Goal: Information Seeking & Learning: Learn about a topic

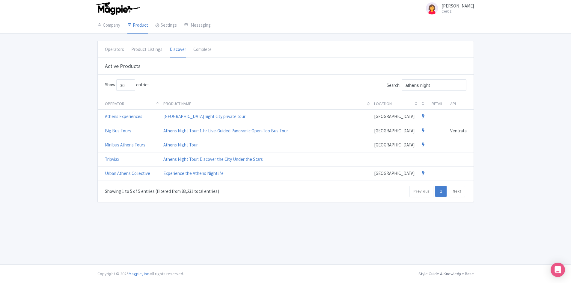
scroll to position [0, 1]
click at [143, 61] on link "Discover" at bounding box center [156, 58] width 57 height 9
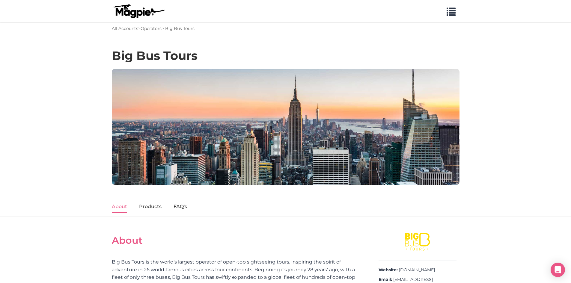
click at [126, 13] on img at bounding box center [139, 11] width 54 height 14
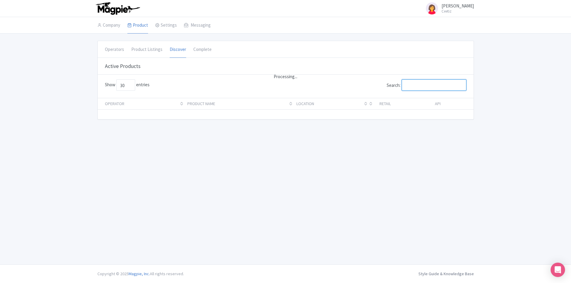
click at [437, 86] on input "Search:" at bounding box center [433, 84] width 65 height 11
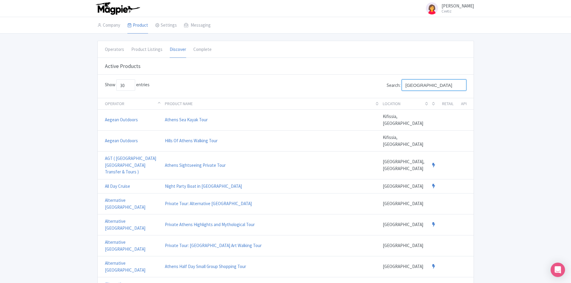
type input "athens"
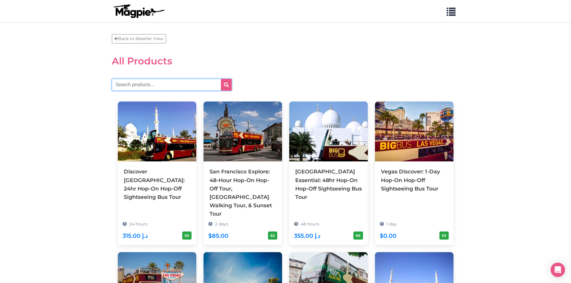
click at [160, 83] on input "text" at bounding box center [172, 85] width 120 height 12
type input "[GEOGRAPHIC_DATA]"
click at [227, 83] on icon "submit" at bounding box center [226, 84] width 5 height 5
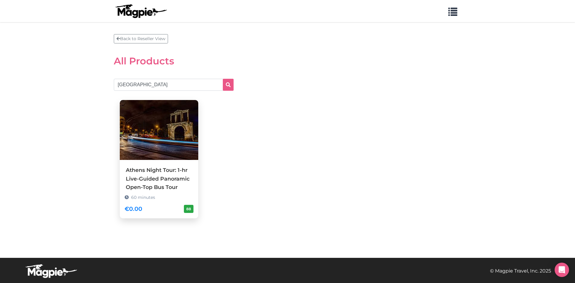
click at [176, 130] on img at bounding box center [159, 130] width 78 height 60
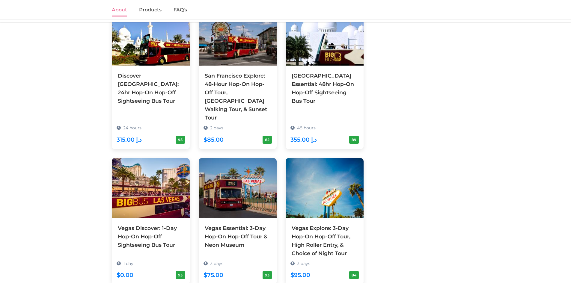
scroll to position [573, 0]
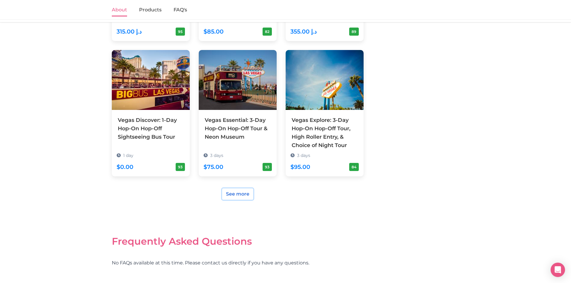
click at [228, 188] on link "See more" at bounding box center [237, 193] width 31 height 11
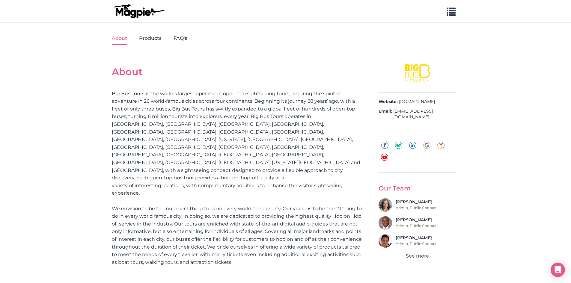
scroll to position [94, 0]
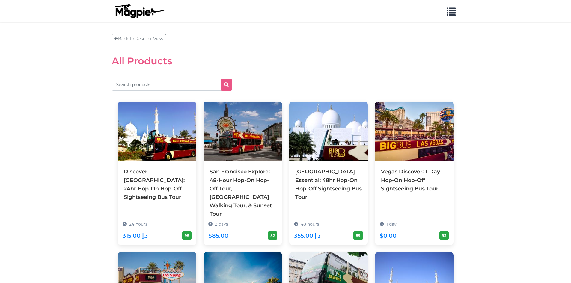
click at [144, 82] on input "text" at bounding box center [172, 85] width 120 height 12
click at [219, 83] on input "munich" at bounding box center [172, 85] width 120 height 12
type input "munich"
click at [223, 83] on button "submit" at bounding box center [226, 85] width 11 height 12
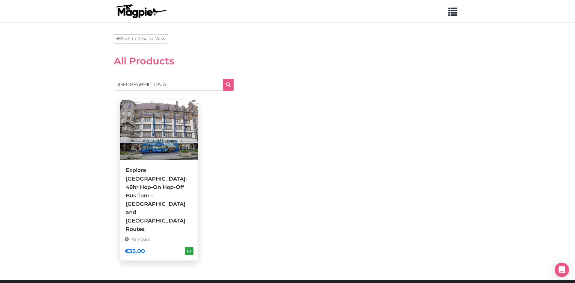
click at [158, 133] on img at bounding box center [159, 130] width 78 height 60
